Goal: Download file/media

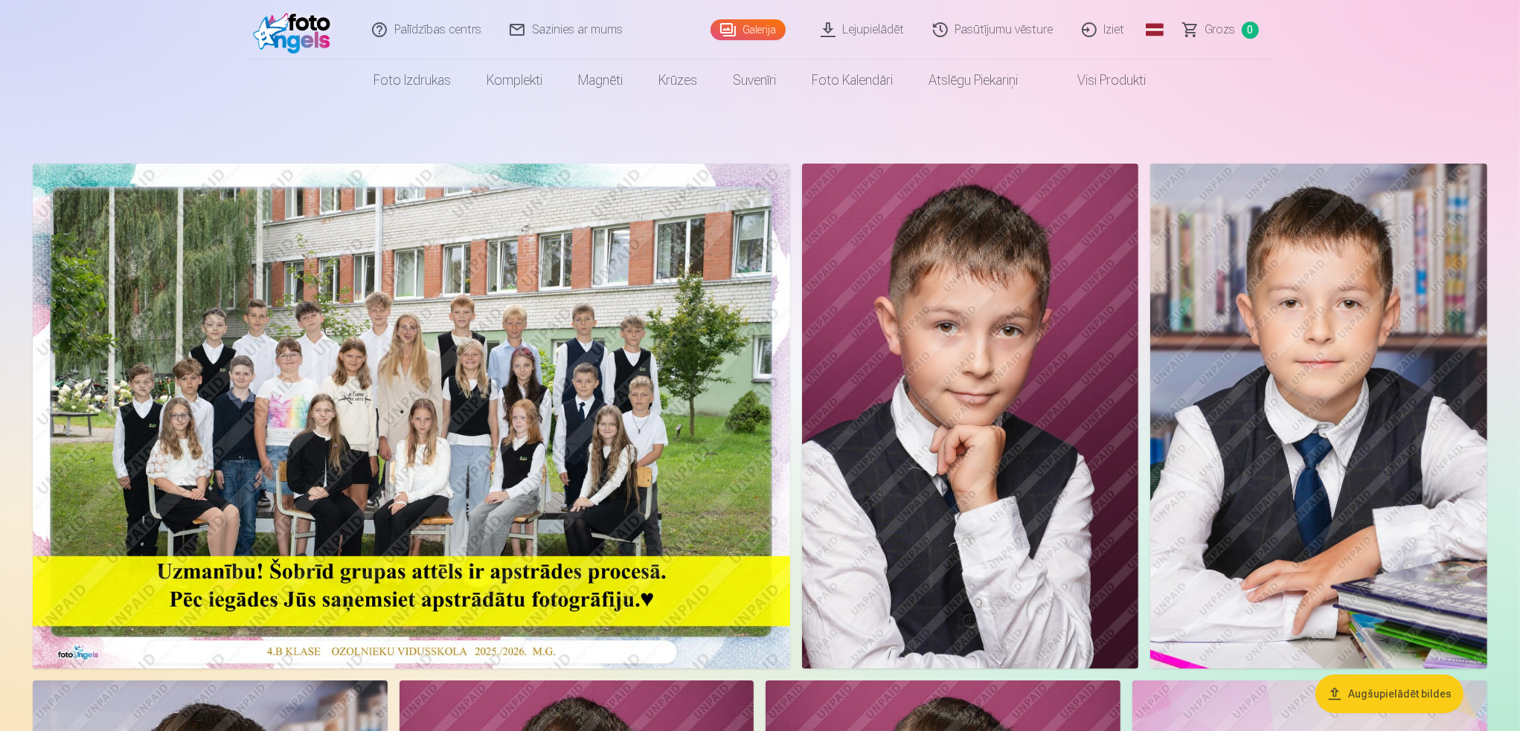
click at [873, 33] on link "Lejupielādēt" at bounding box center [863, 30] width 112 height 60
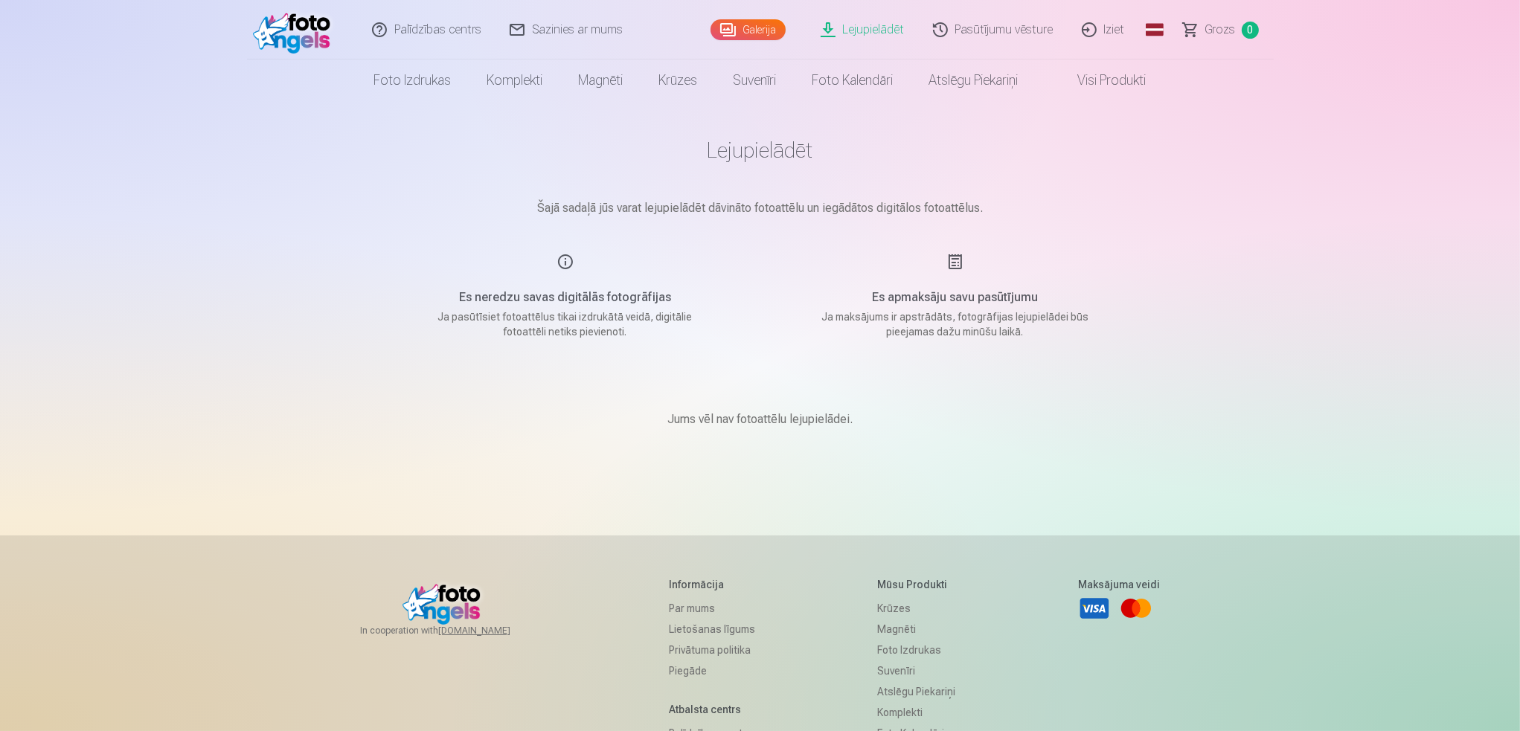
click at [747, 24] on link "Galerija" at bounding box center [747, 29] width 75 height 21
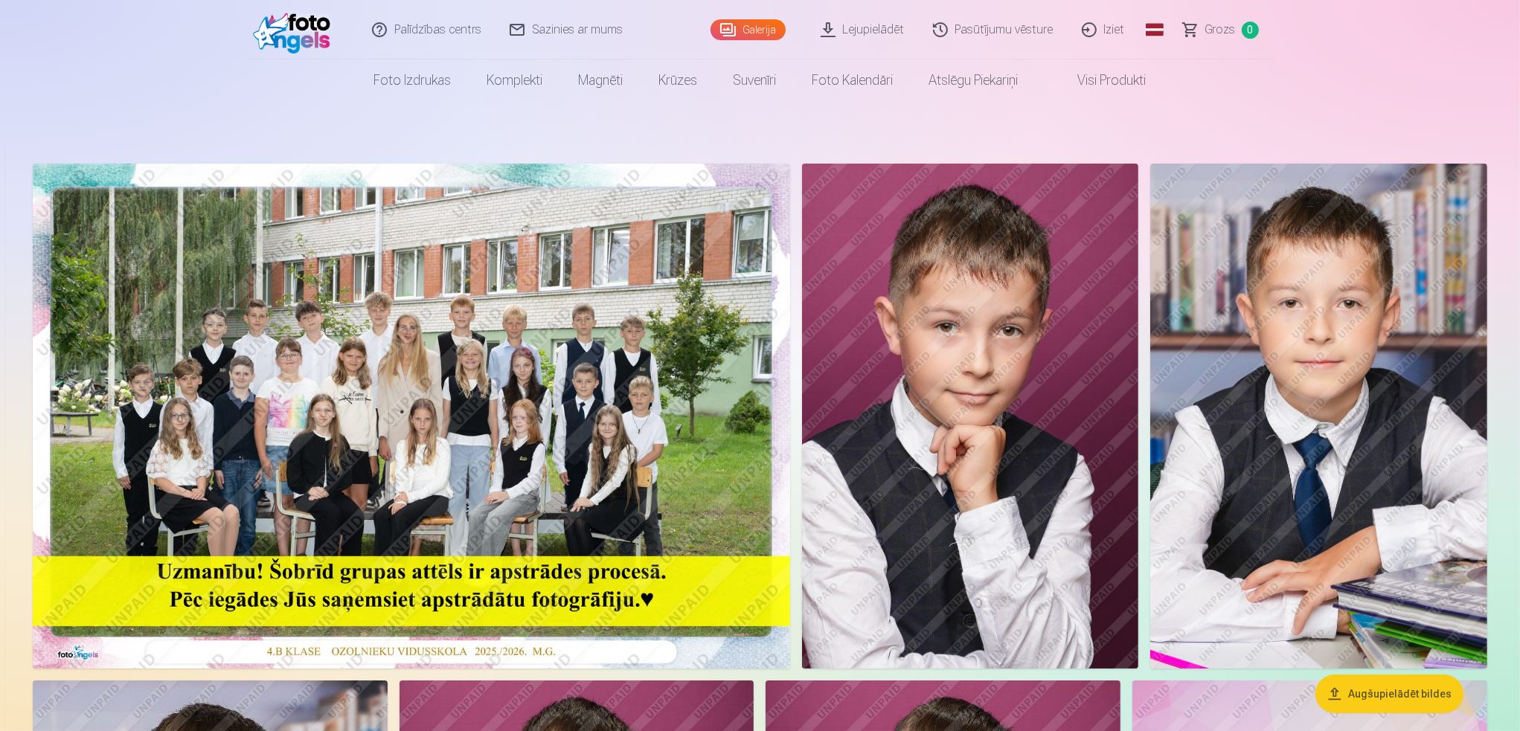
click at [545, 419] on img at bounding box center [411, 416] width 757 height 505
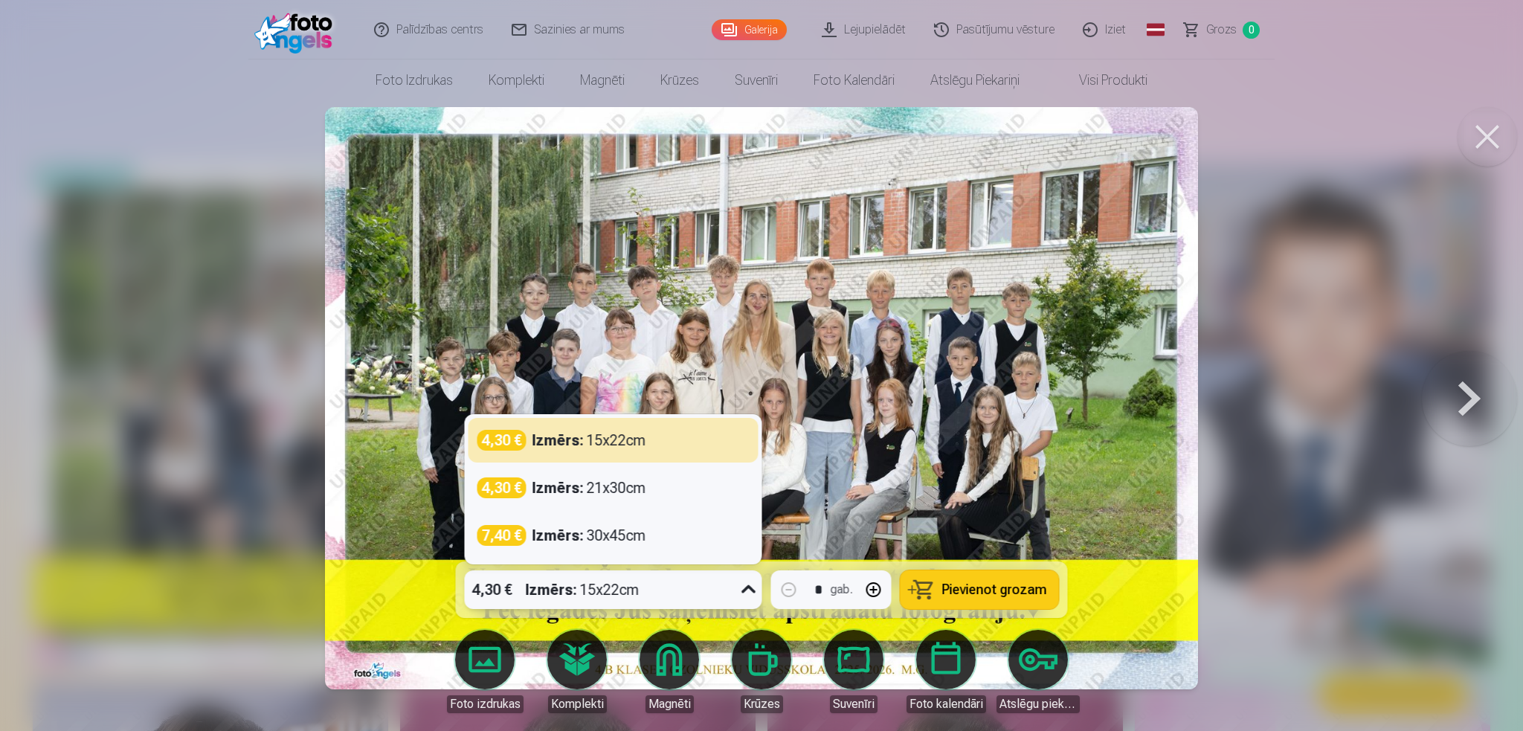
click at [750, 586] on icon at bounding box center [749, 590] width 24 height 24
click at [1340, 181] on div at bounding box center [761, 365] width 1523 height 731
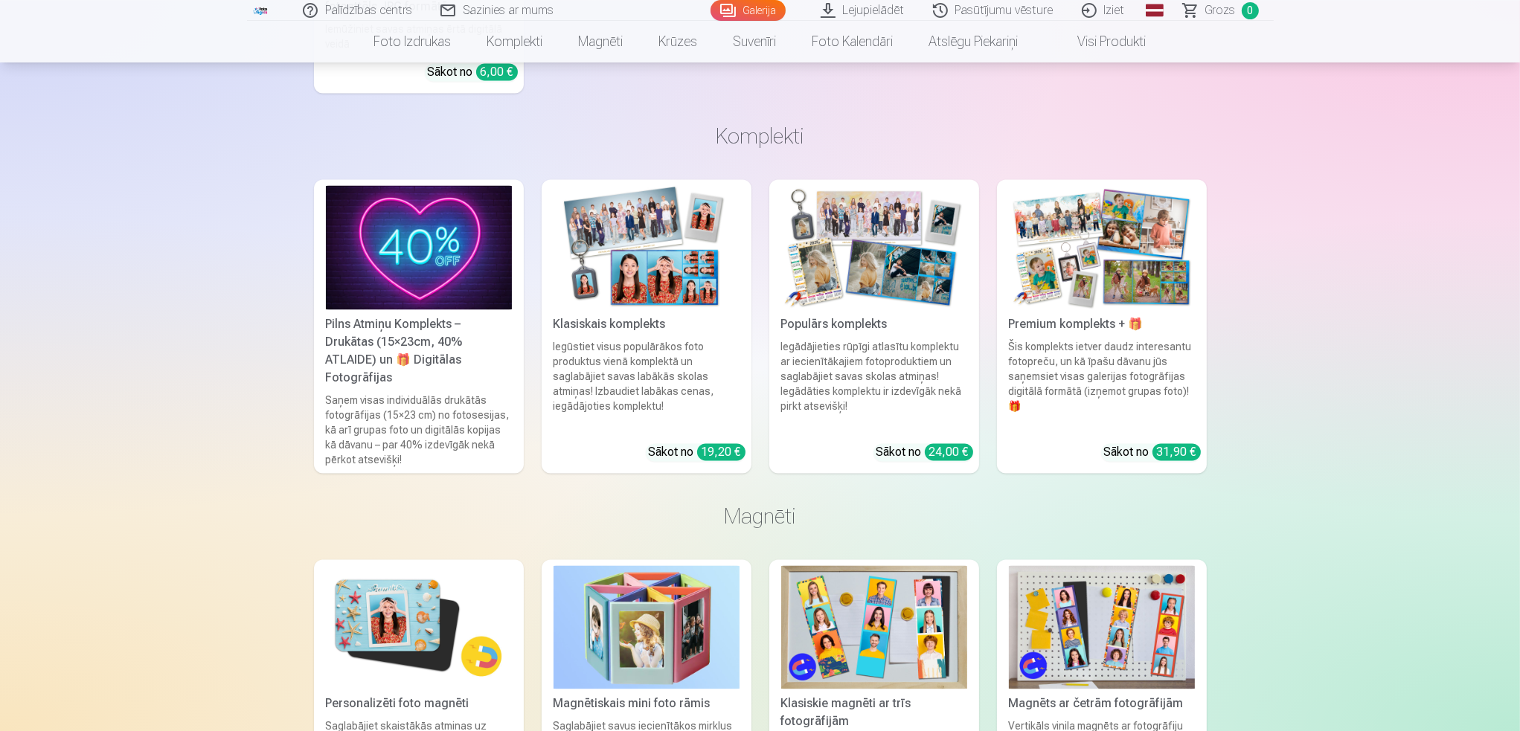
scroll to position [3719, 0]
